Goal: Task Accomplishment & Management: Manage account settings

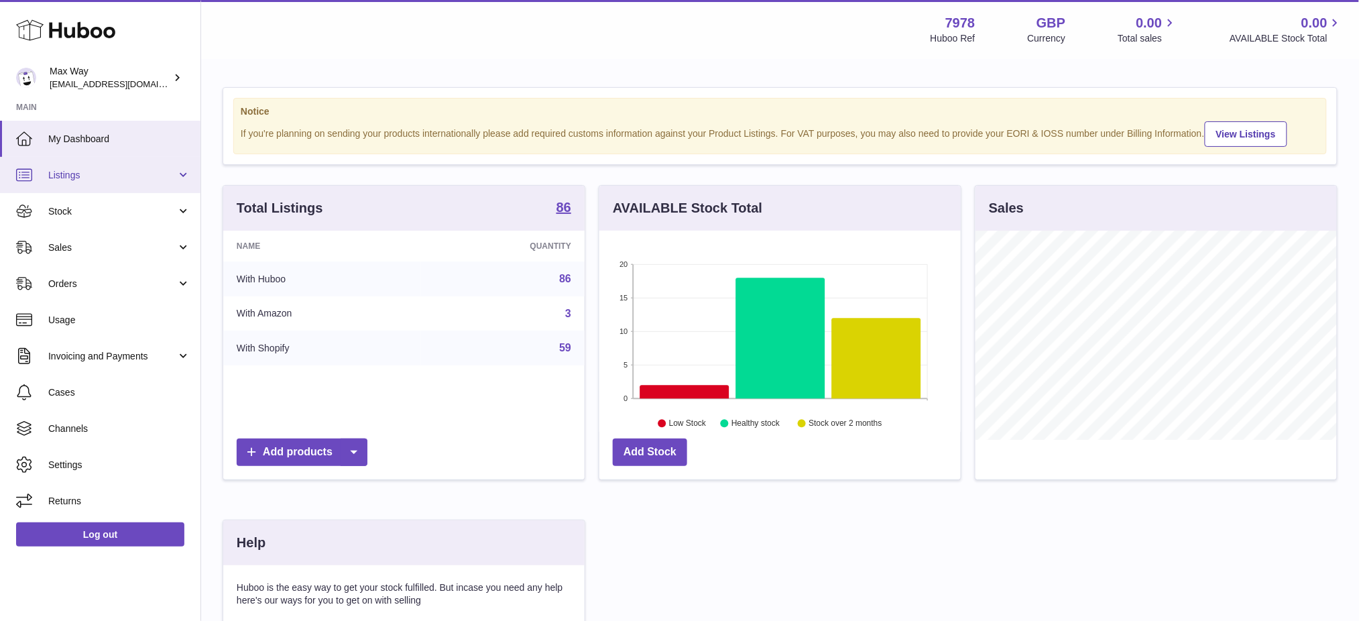
click at [89, 172] on span "Listings" at bounding box center [112, 175] width 128 height 13
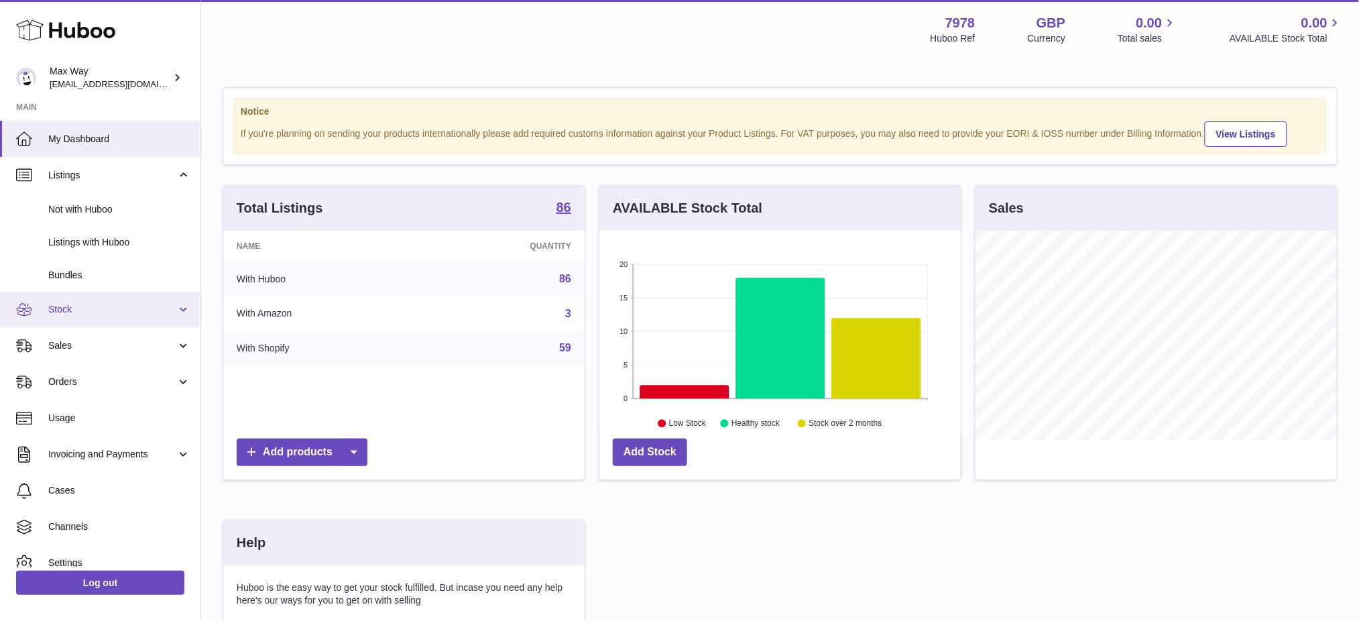
click at [76, 310] on span "Stock" at bounding box center [112, 309] width 128 height 13
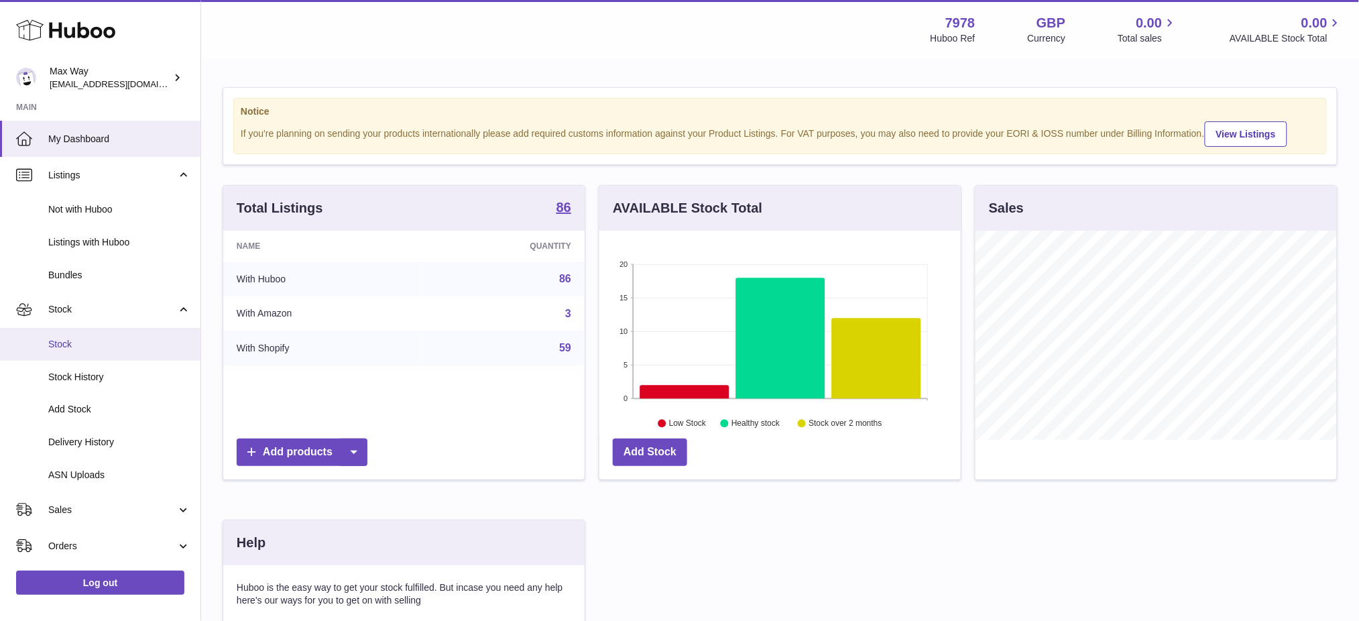
click at [95, 347] on span "Stock" at bounding box center [119, 344] width 142 height 13
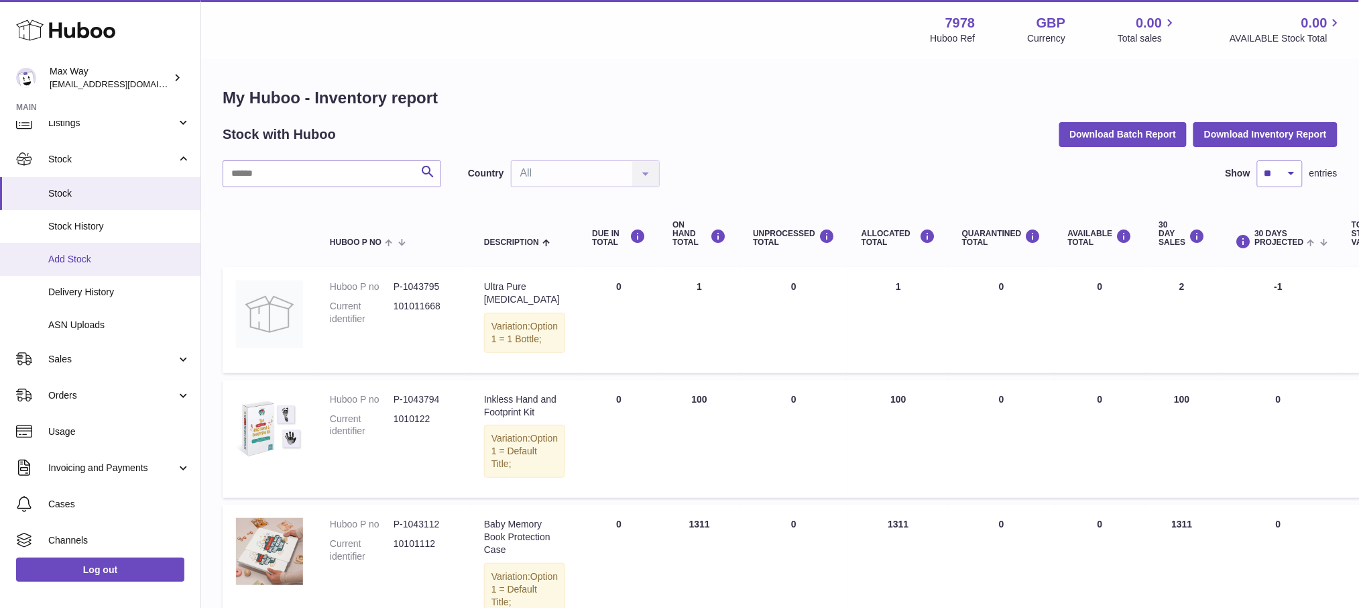
scroll to position [115, 0]
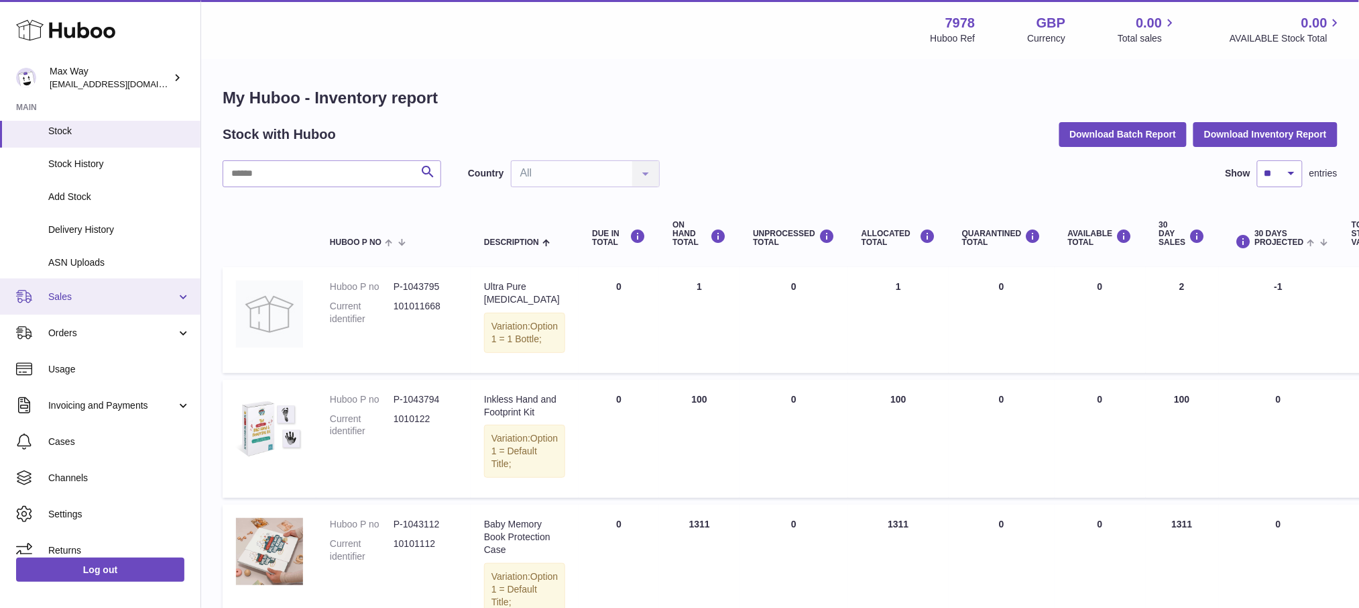
click at [94, 298] on span "Sales" at bounding box center [112, 296] width 128 height 13
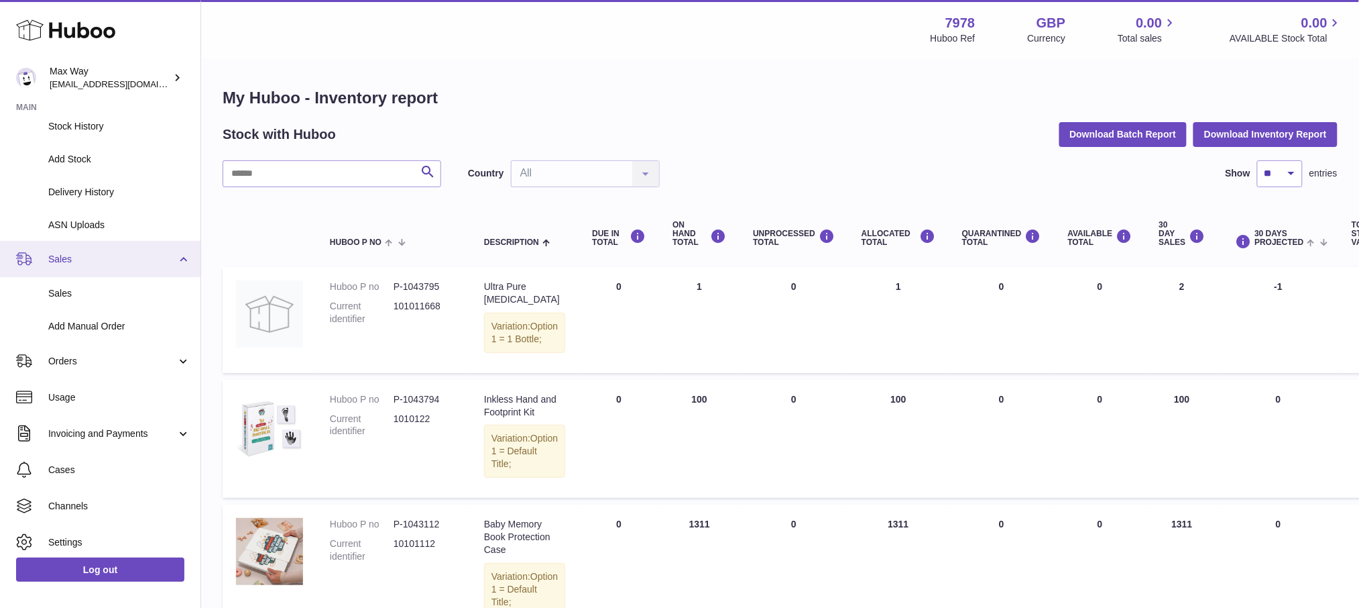
scroll to position [180, 0]
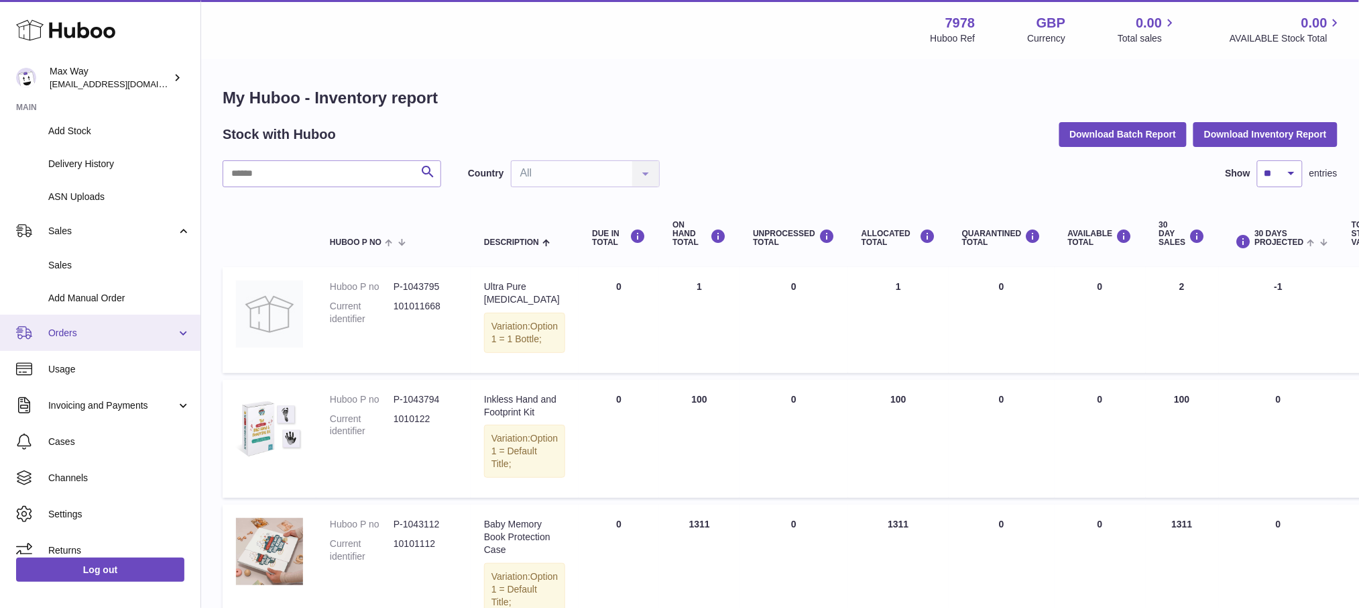
drag, startPoint x: 103, startPoint y: 319, endPoint x: 112, endPoint y: 323, distance: 9.9
click at [105, 319] on link "Orders" at bounding box center [100, 333] width 201 height 36
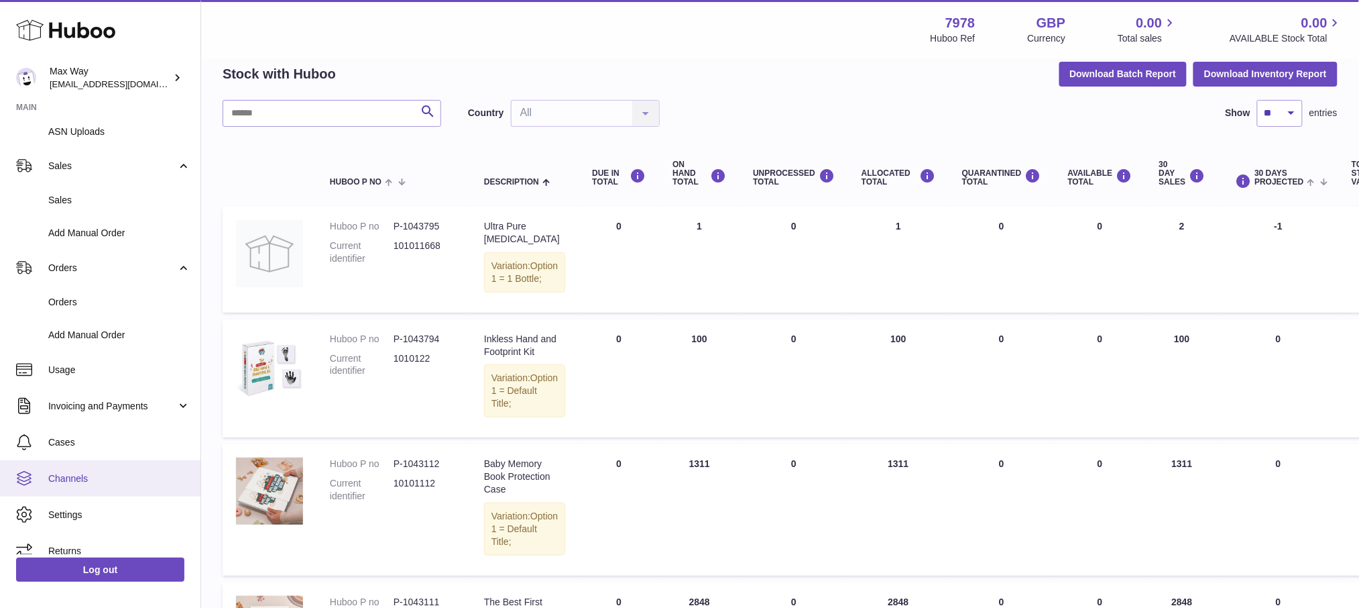
scroll to position [89, 0]
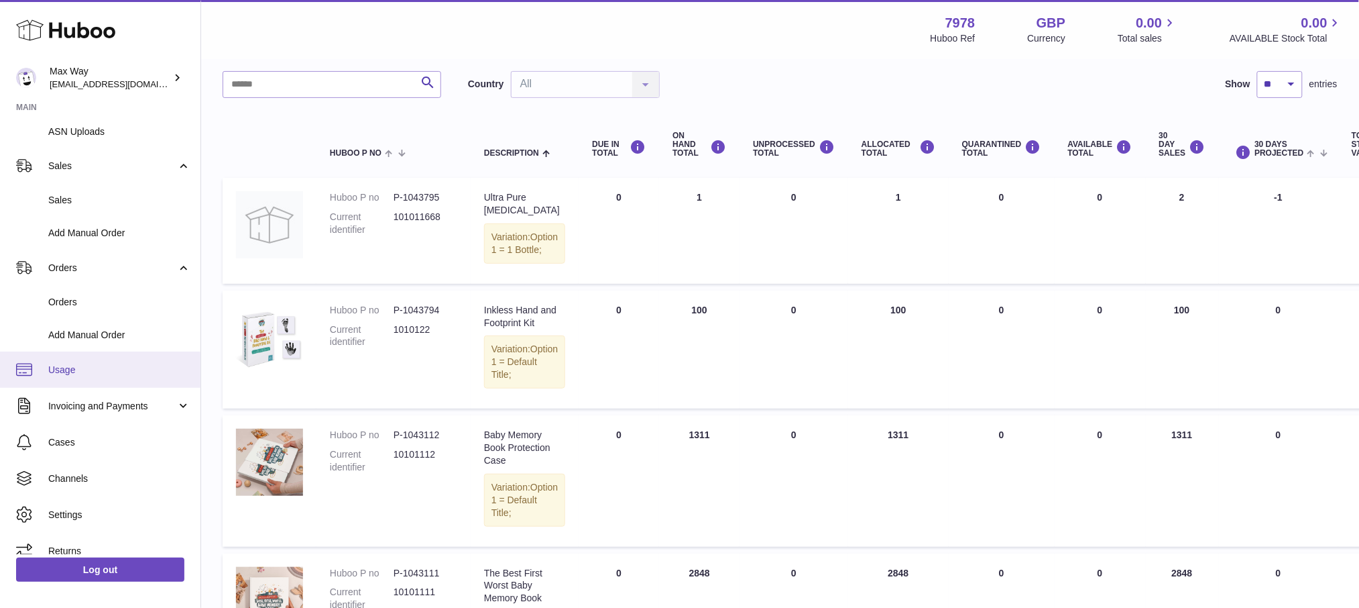
click at [105, 380] on link "Usage" at bounding box center [100, 369] width 201 height 36
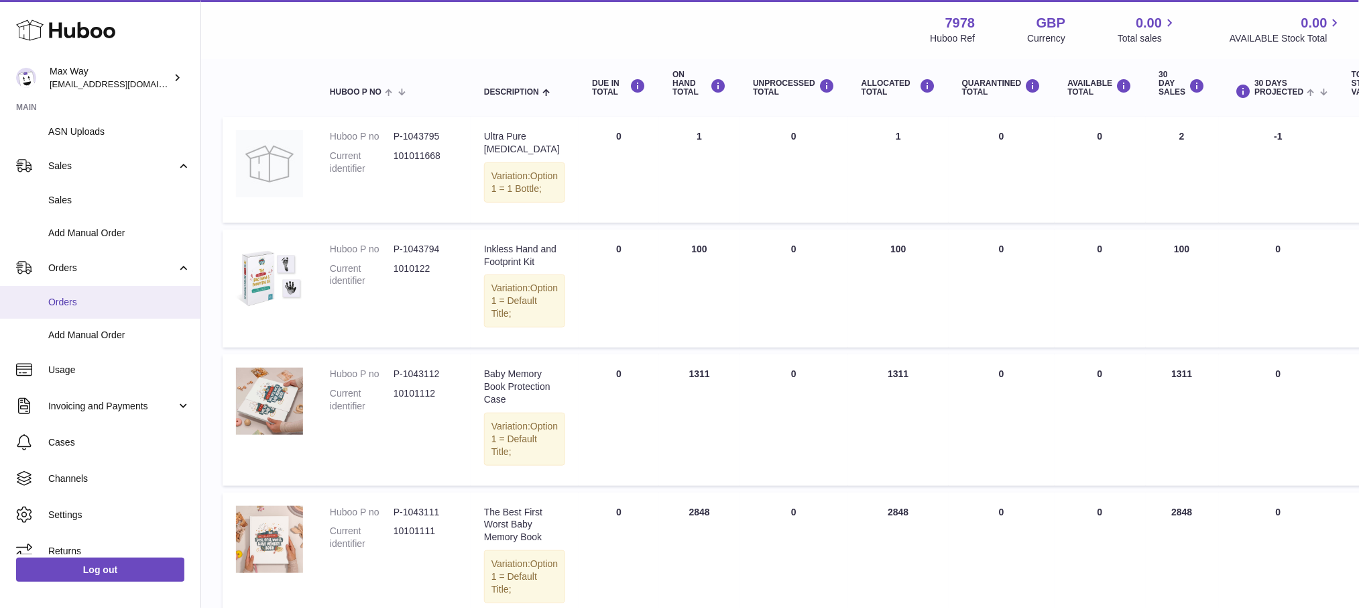
scroll to position [178, 0]
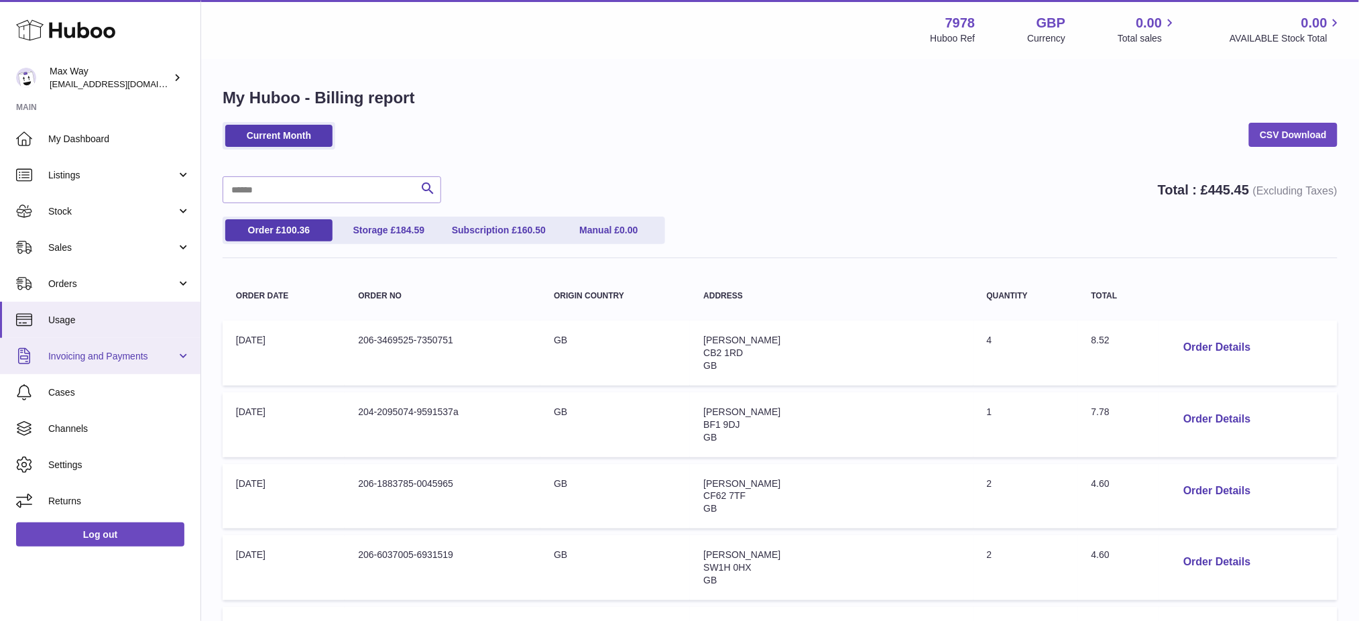
click at [91, 362] on link "Invoicing and Payments" at bounding box center [100, 356] width 201 height 36
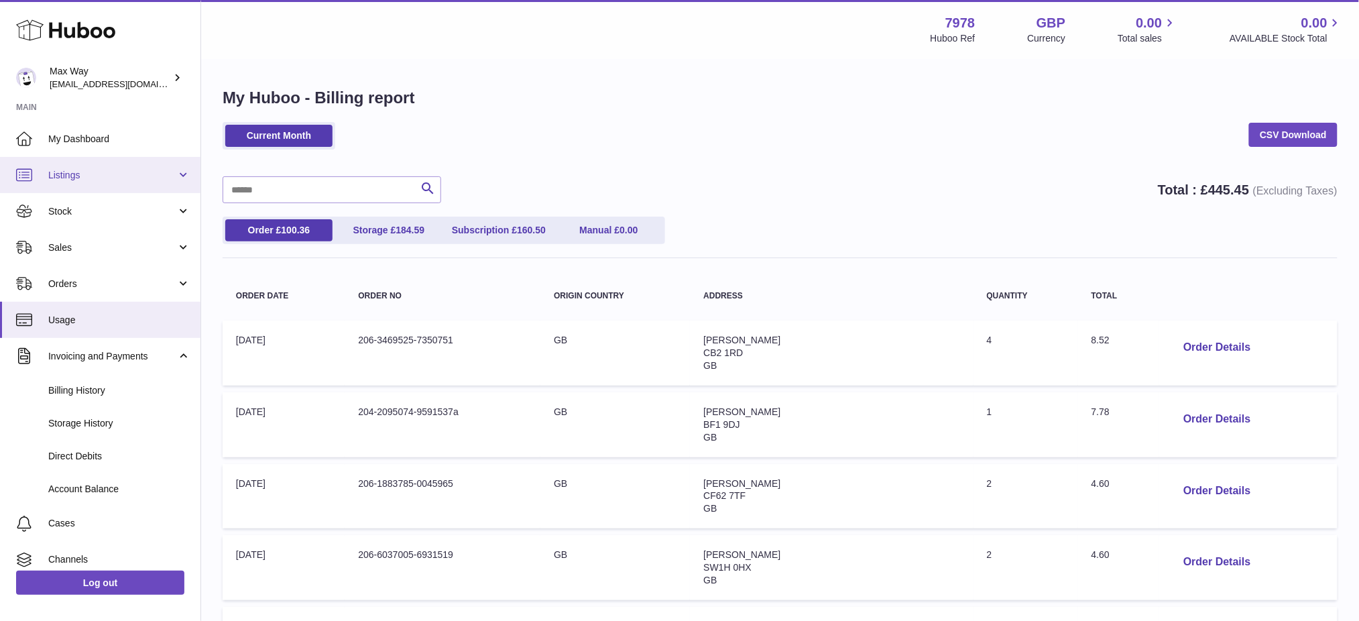
click at [104, 160] on link "Listings" at bounding box center [100, 175] width 201 height 36
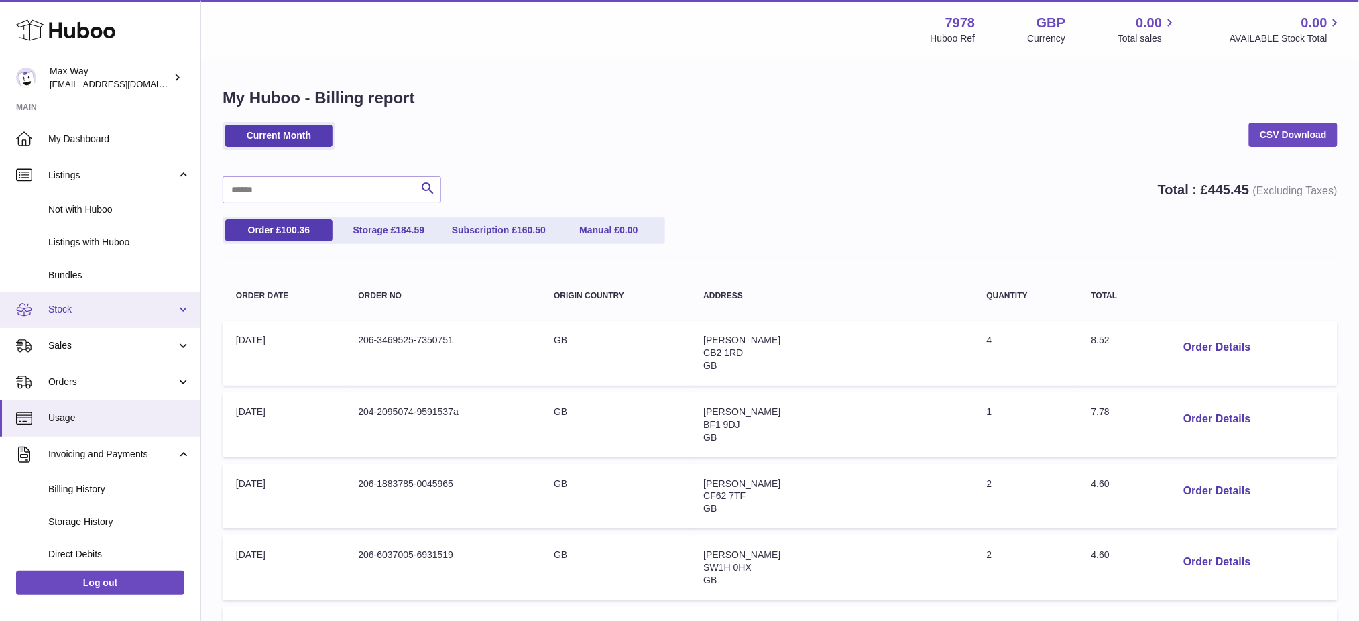
click at [91, 312] on span "Stock" at bounding box center [112, 309] width 128 height 13
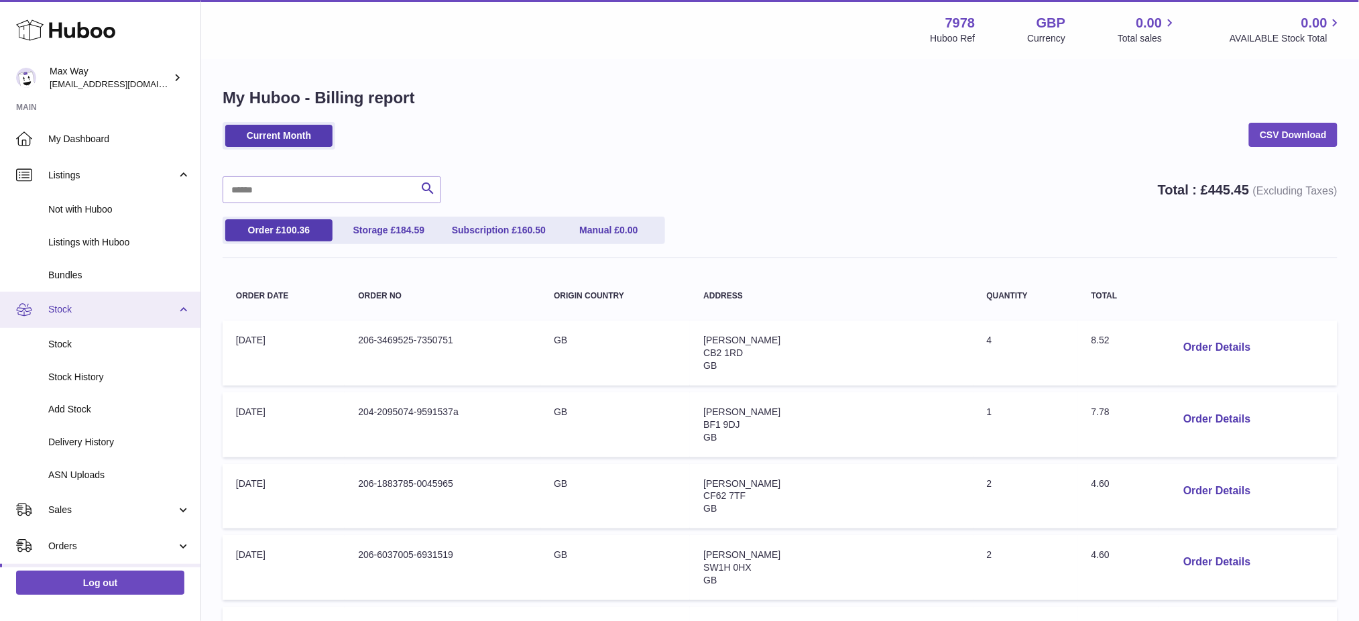
scroll to position [268, 0]
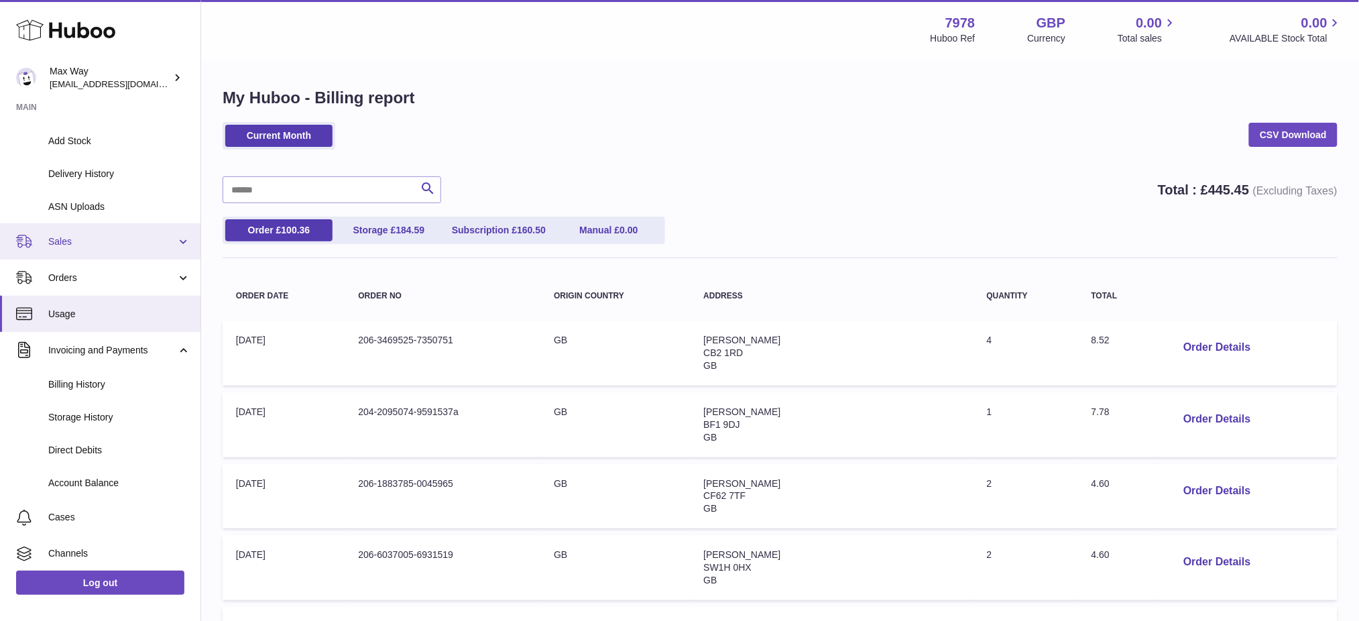
click at [123, 247] on link "Sales" at bounding box center [100, 241] width 201 height 36
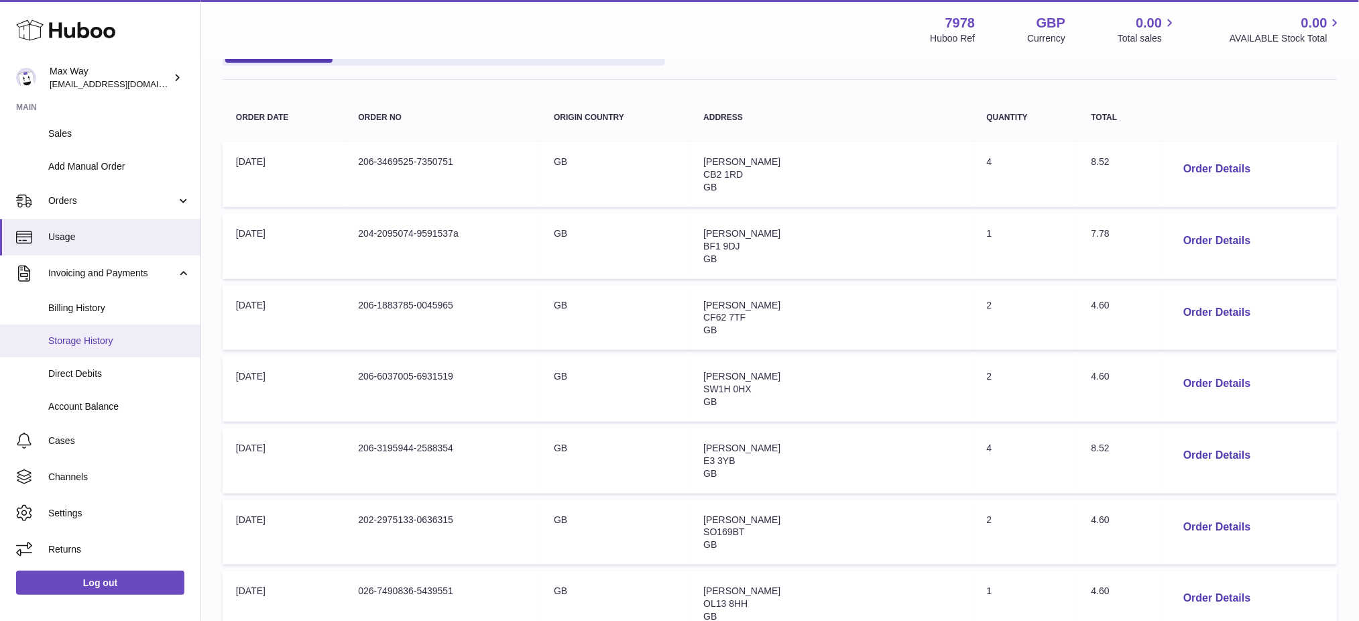
scroll to position [357, 0]
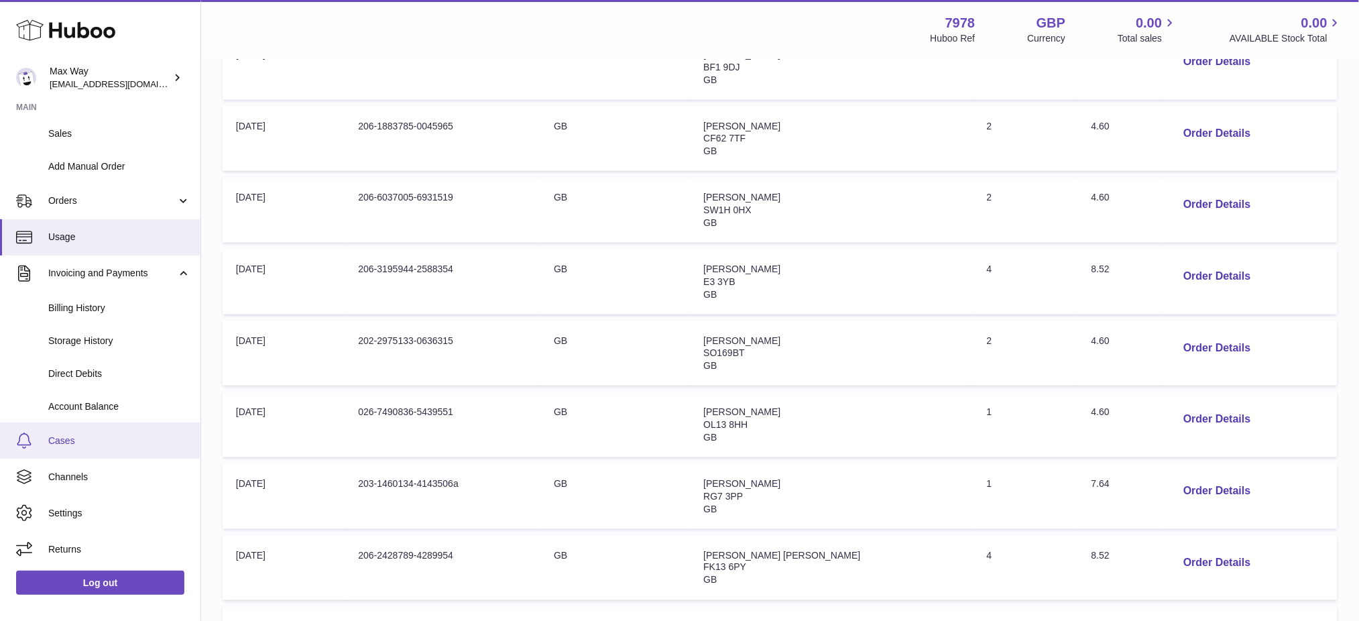
click at [95, 439] on span "Cases" at bounding box center [119, 441] width 142 height 13
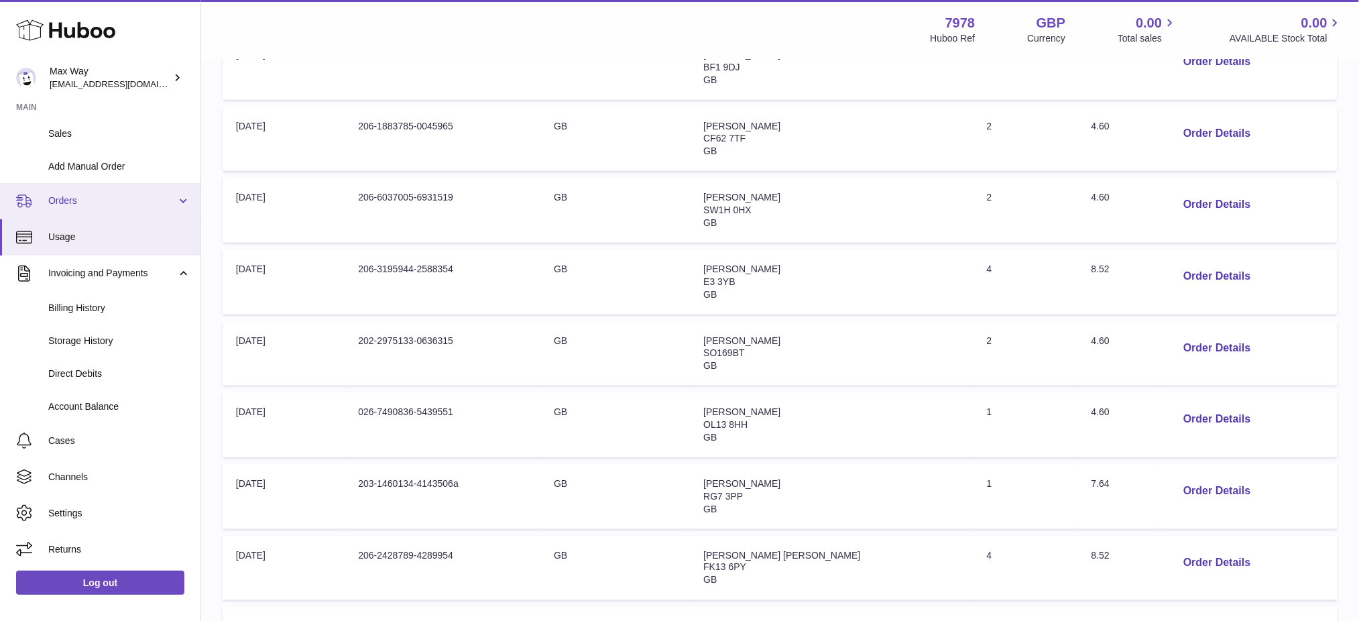
click at [129, 210] on link "Orders" at bounding box center [100, 201] width 201 height 36
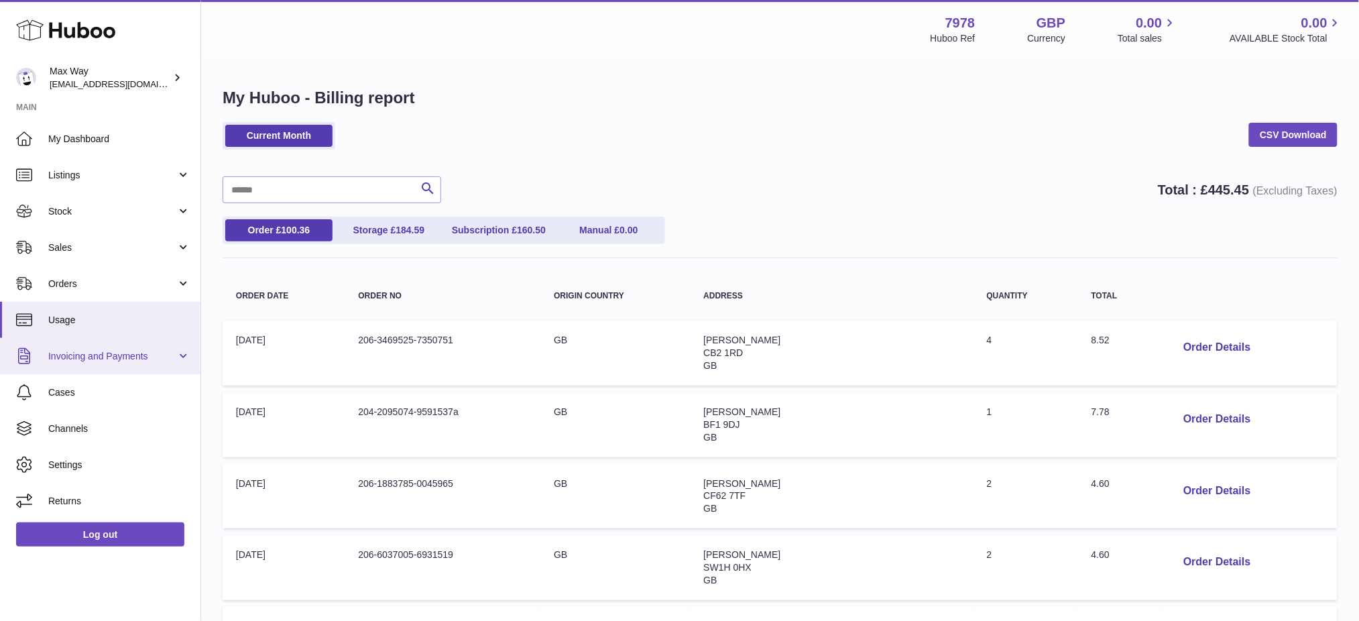
click at [68, 361] on span "Invoicing and Payments" at bounding box center [112, 356] width 128 height 13
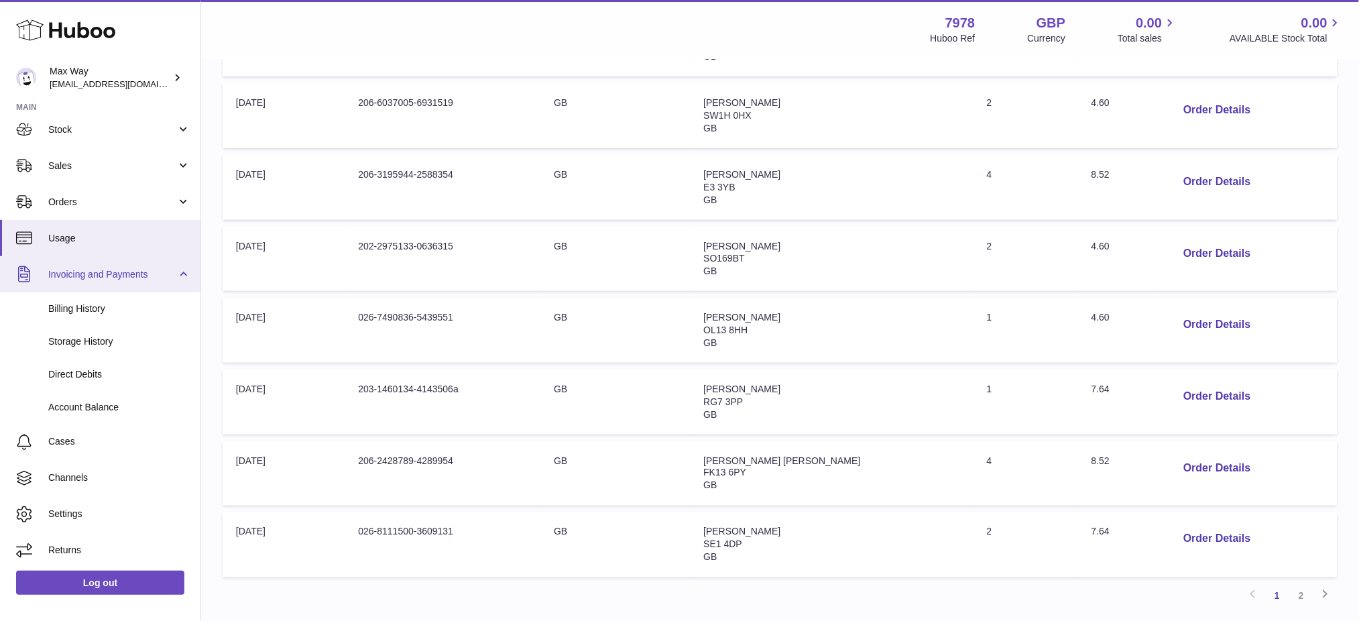
scroll to position [536, 0]
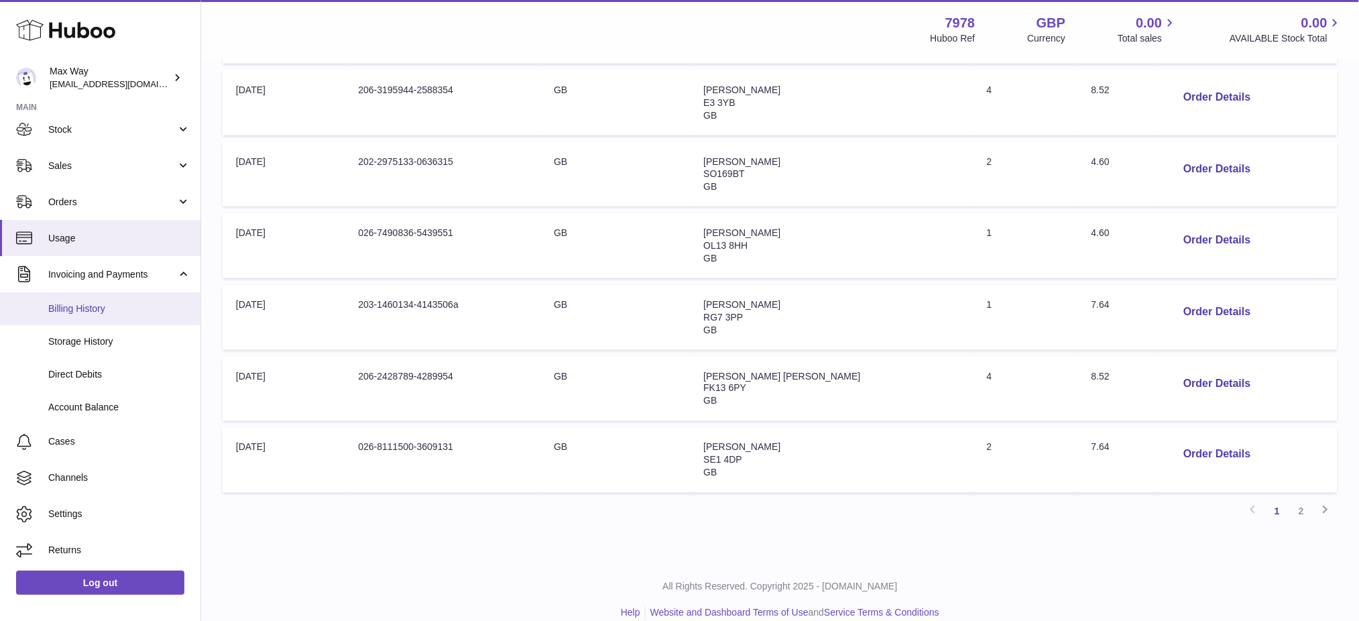
click at [107, 317] on link "Billing History" at bounding box center [100, 308] width 201 height 33
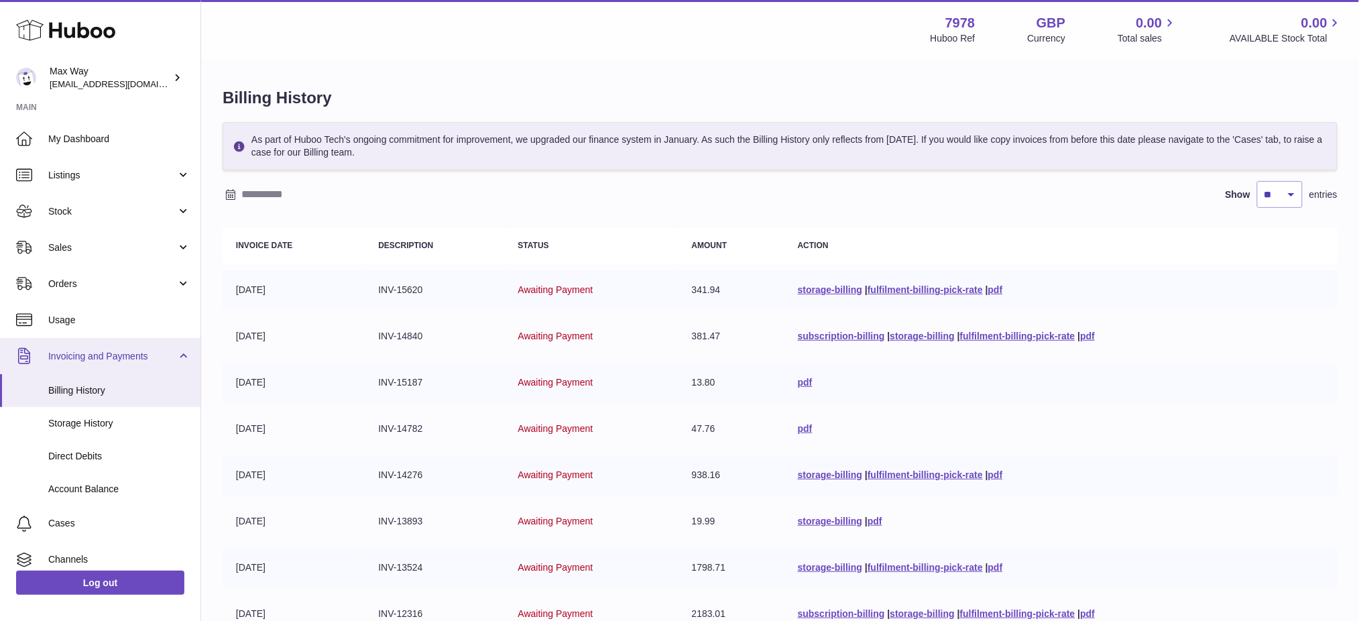
click at [117, 361] on span "Invoicing and Payments" at bounding box center [112, 356] width 128 height 13
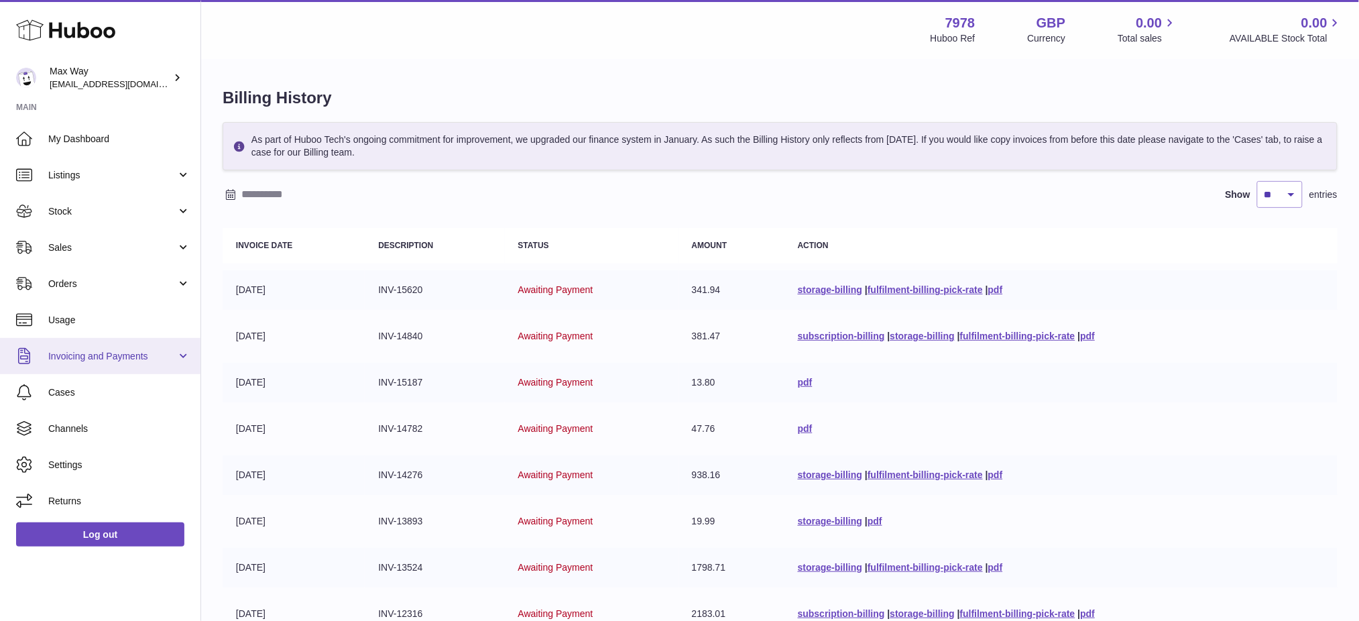
click at [49, 362] on link "Invoicing and Payments" at bounding box center [100, 356] width 201 height 36
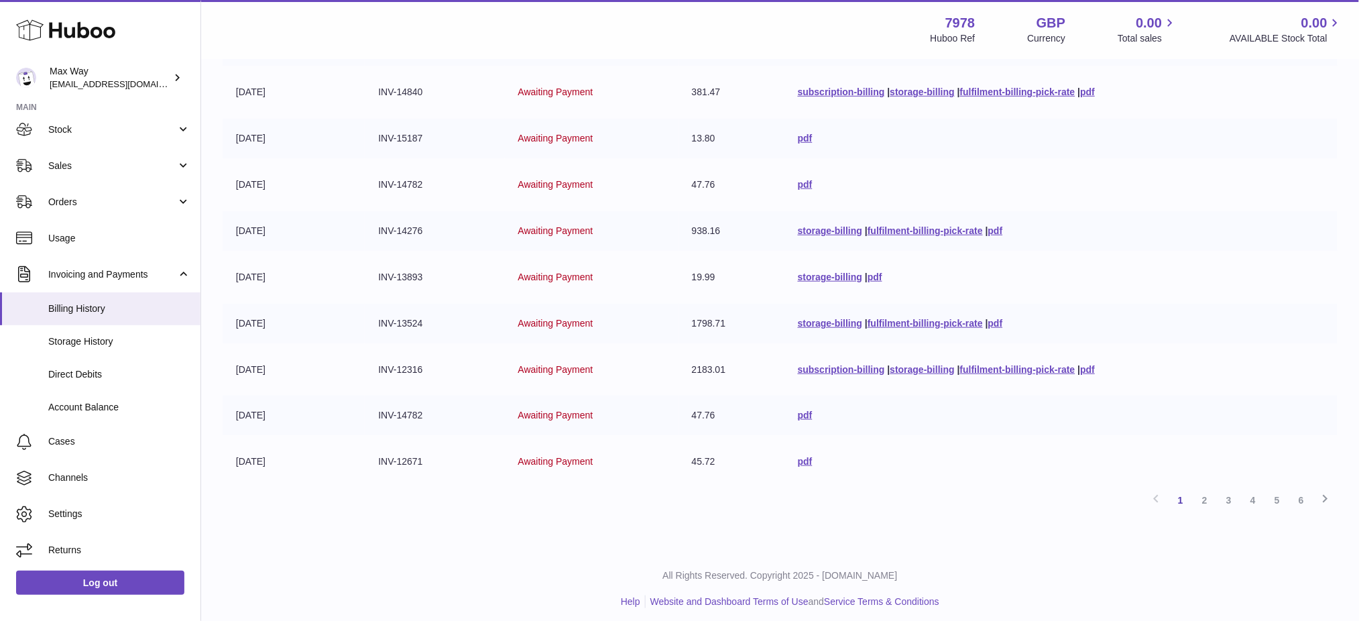
scroll to position [248, 0]
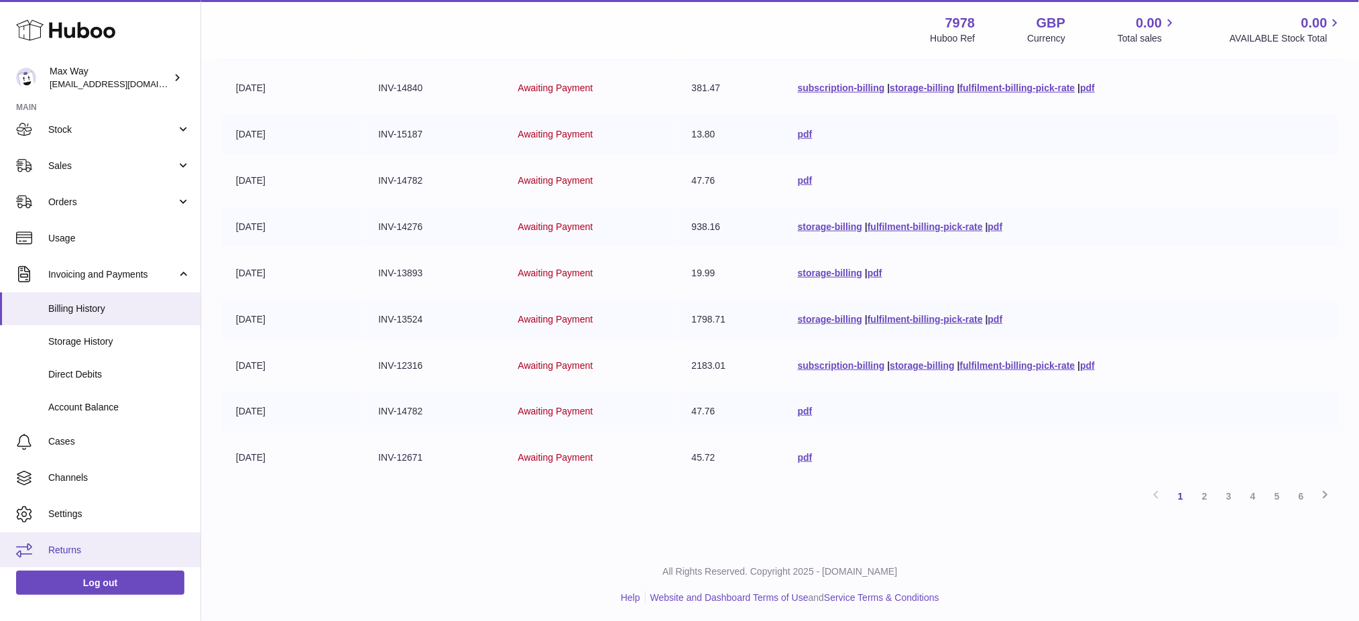
click at [77, 546] on span "Returns" at bounding box center [119, 550] width 142 height 13
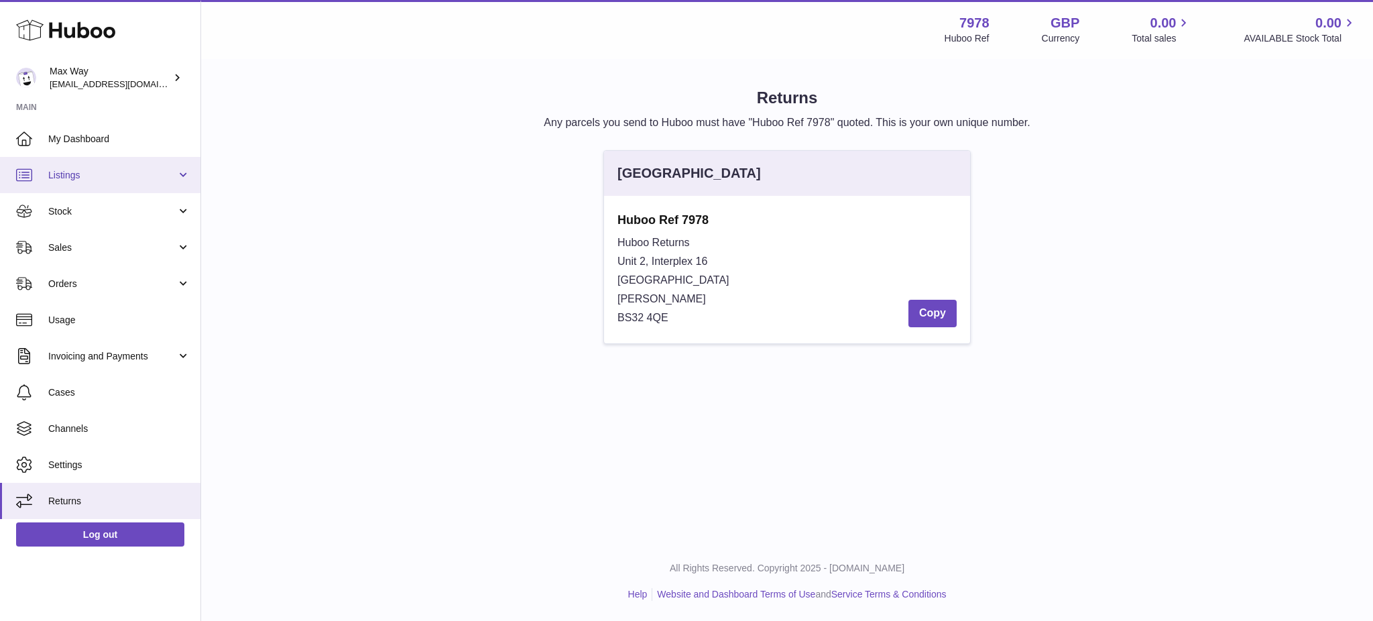
click at [110, 183] on link "Listings" at bounding box center [100, 175] width 201 height 36
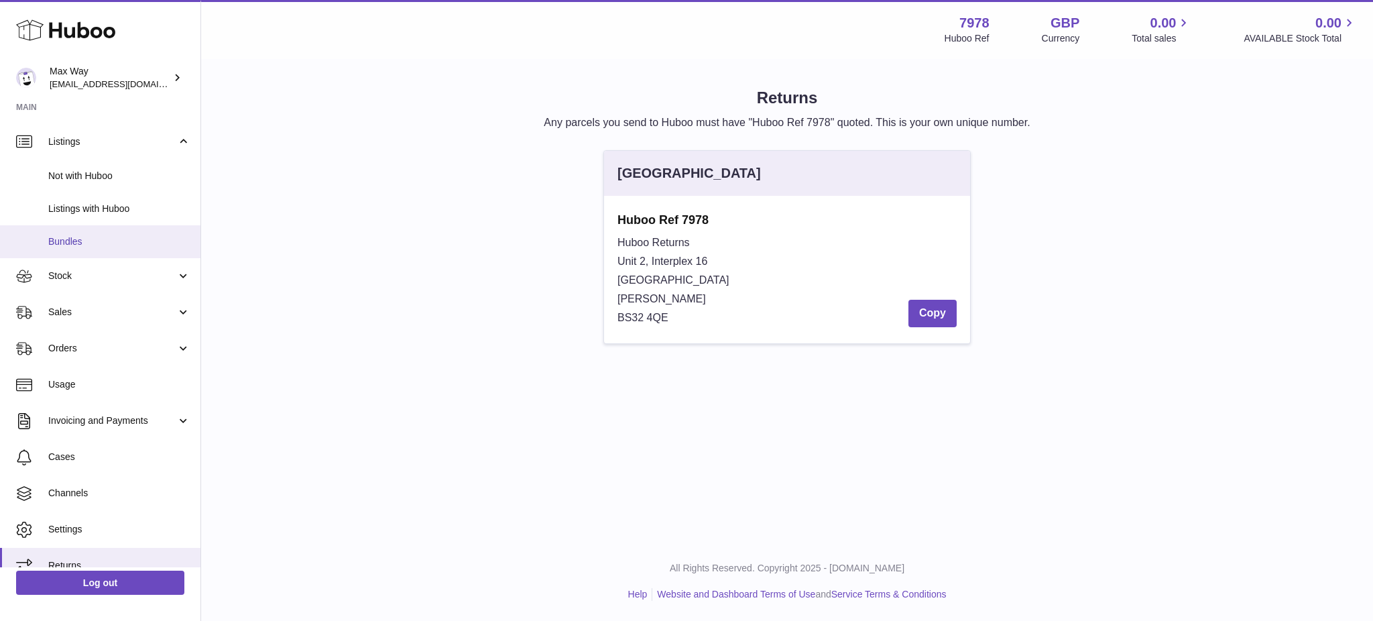
scroll to position [49, 0]
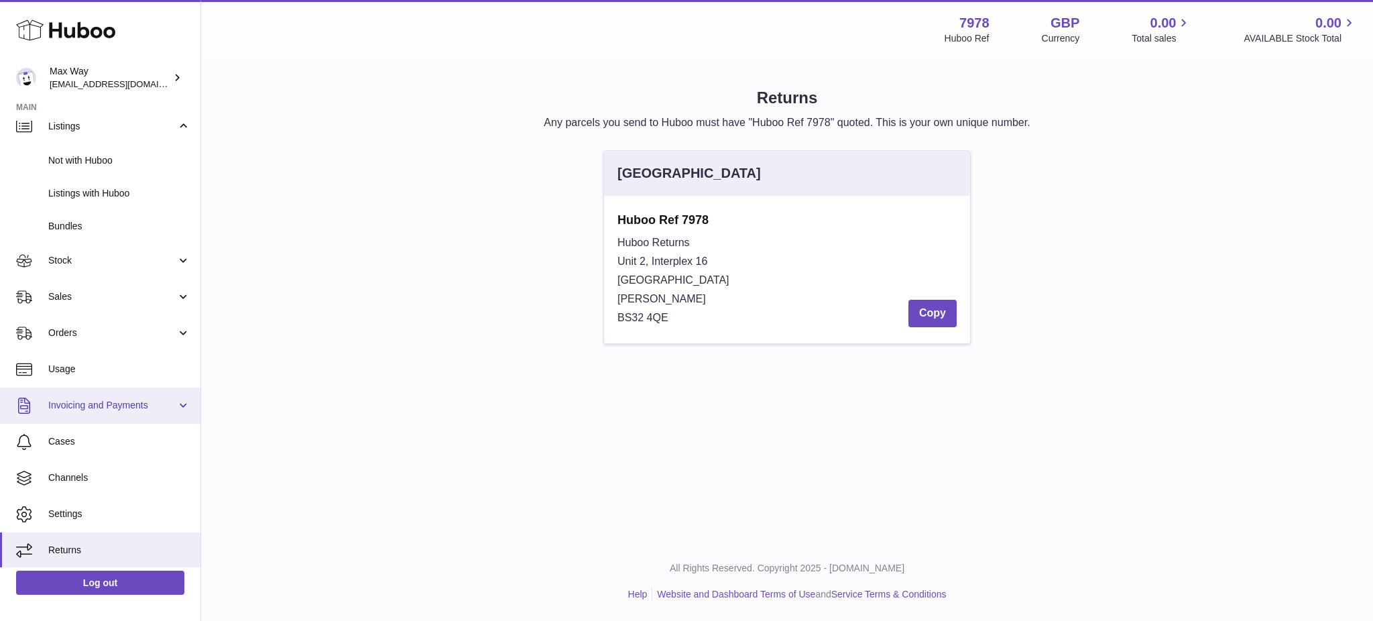
click at [106, 406] on span "Invoicing and Payments" at bounding box center [112, 405] width 128 height 13
click at [99, 406] on span "Invoicing and Payments" at bounding box center [112, 405] width 128 height 13
click at [111, 406] on span "Invoicing and Payments" at bounding box center [112, 405] width 128 height 13
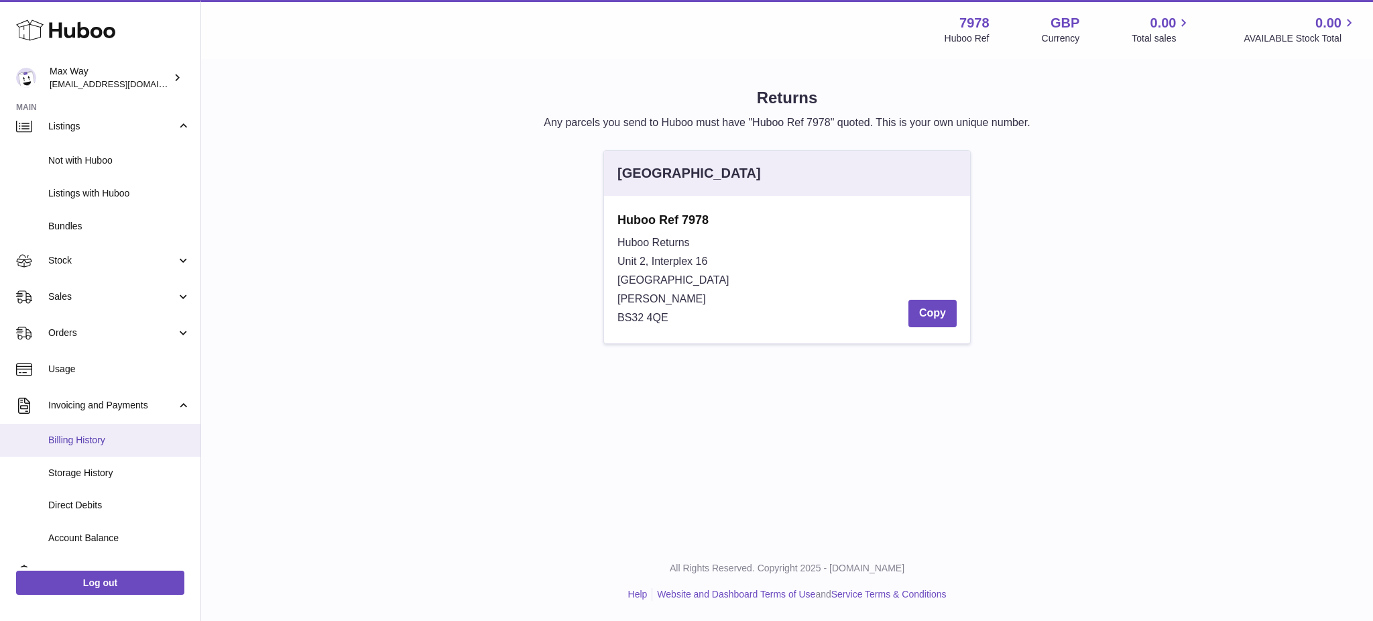
click at [94, 450] on link "Billing History" at bounding box center [100, 440] width 201 height 33
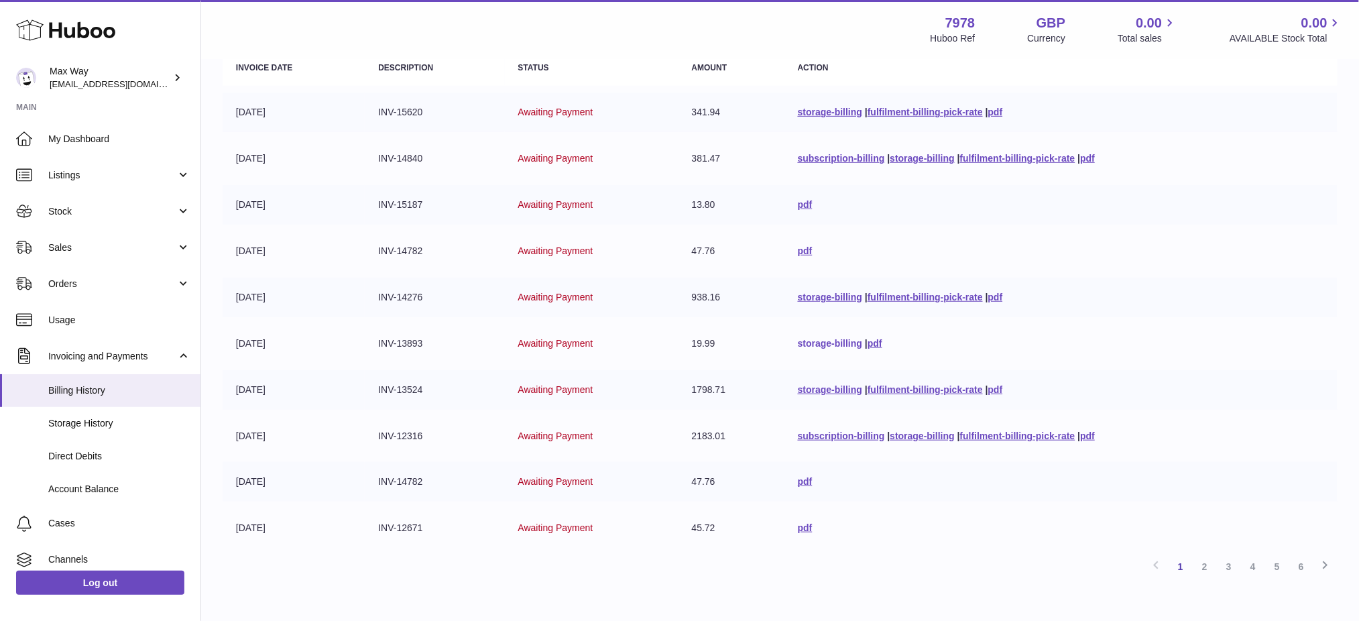
scroll to position [248, 0]
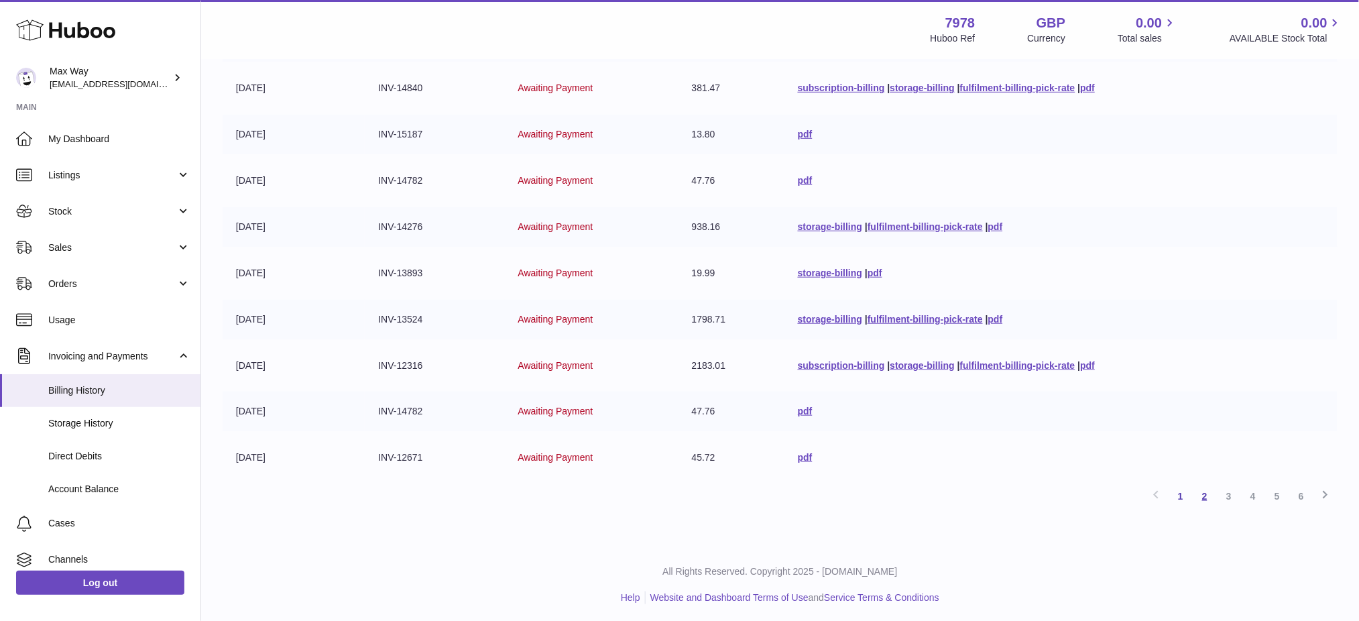
click at [1204, 494] on link "2" at bounding box center [1205, 496] width 24 height 24
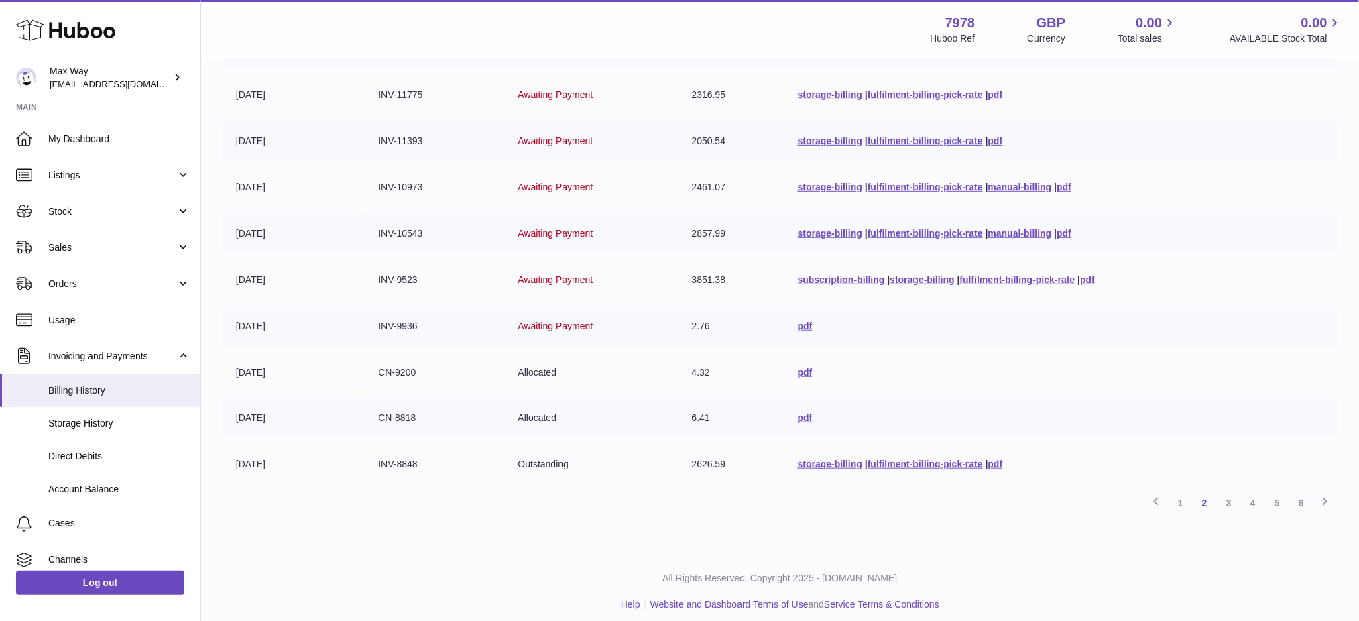
scroll to position [248, 0]
